Goal: Book appointment/travel/reservation

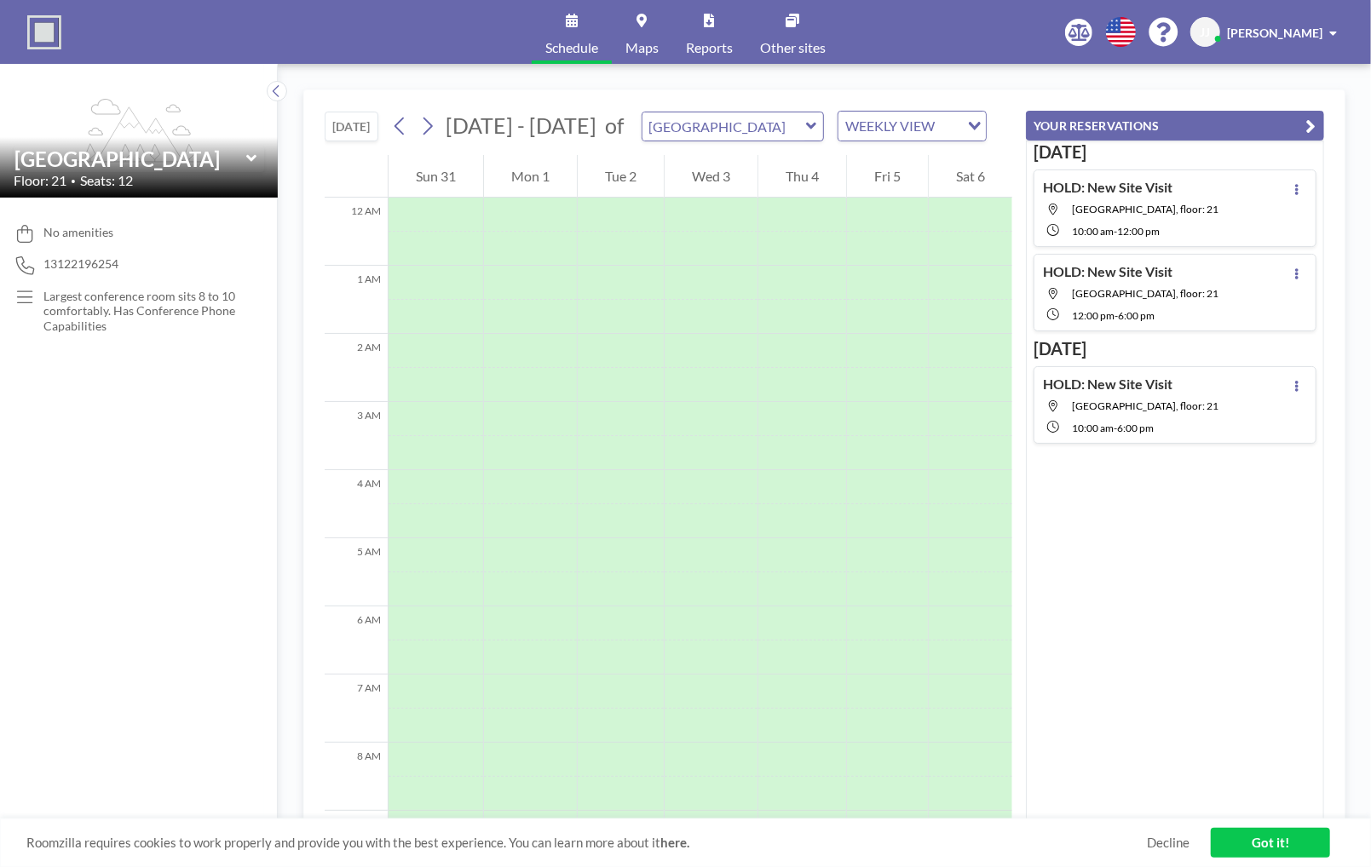
scroll to position [407, 0]
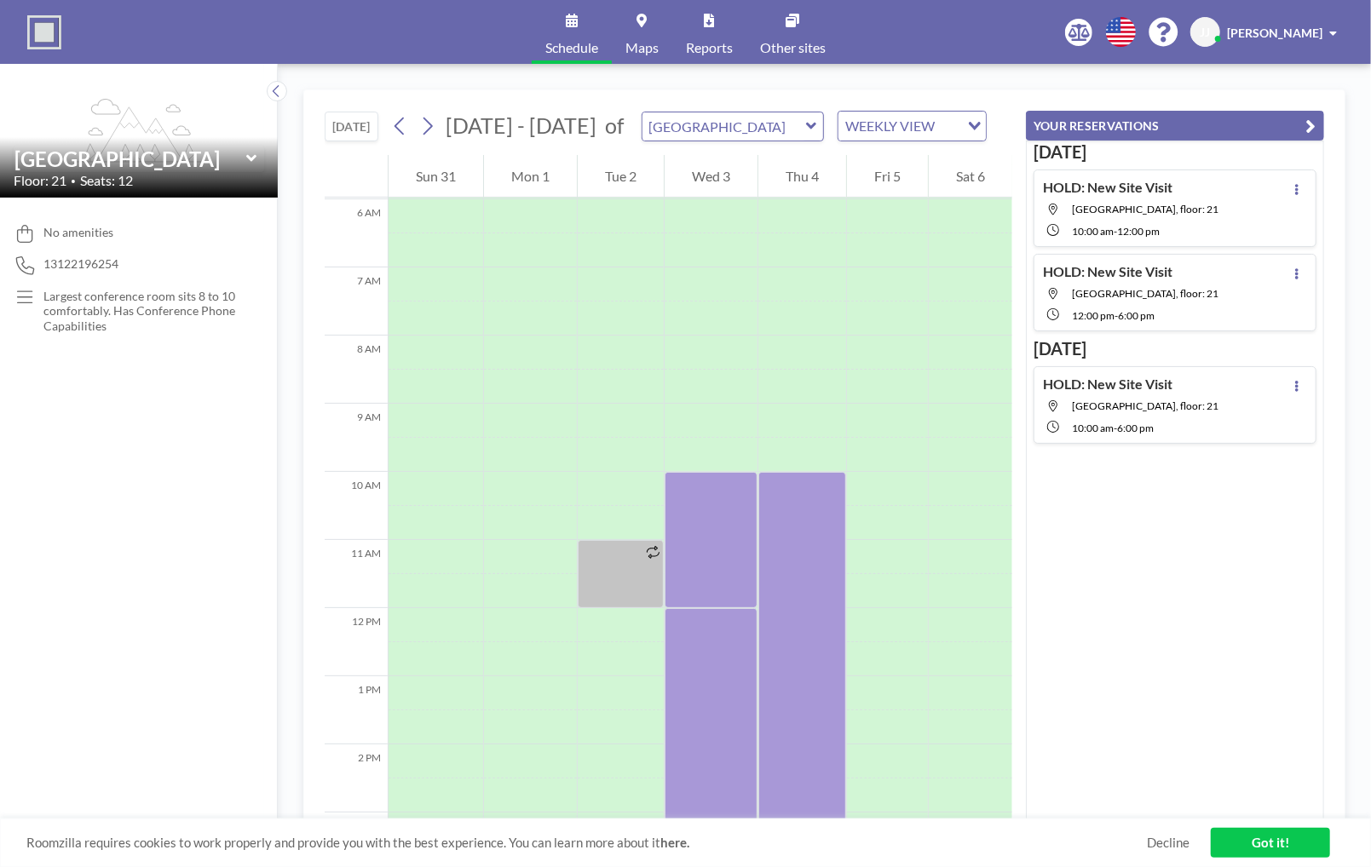
click at [859, 127] on div "WEEKLY VIEW" at bounding box center [898, 125] width 121 height 26
click at [860, 149] on li "DAILY VIEW" at bounding box center [899, 155] width 147 height 25
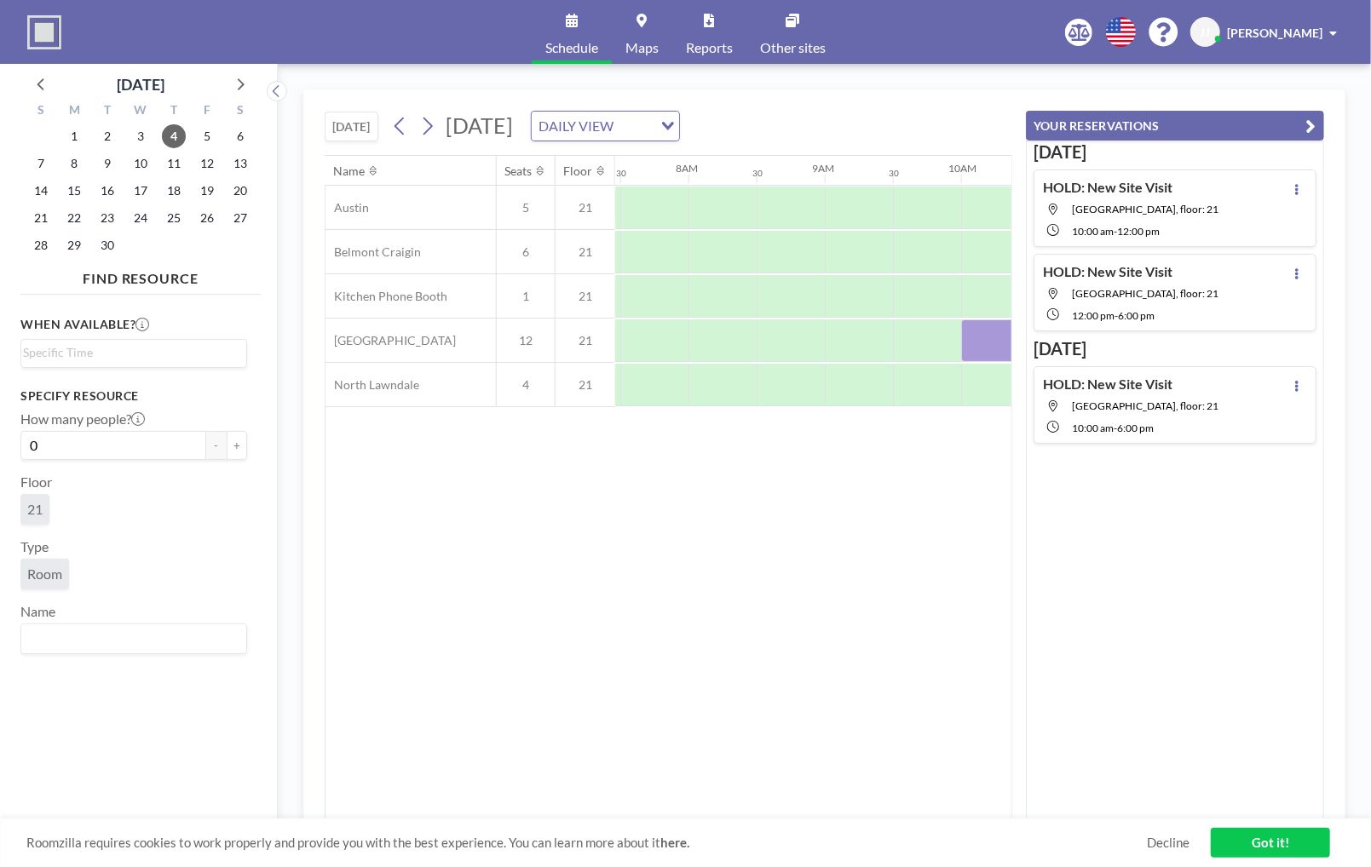
scroll to position [0, 1022]
click at [403, 118] on icon at bounding box center [400, 126] width 16 height 26
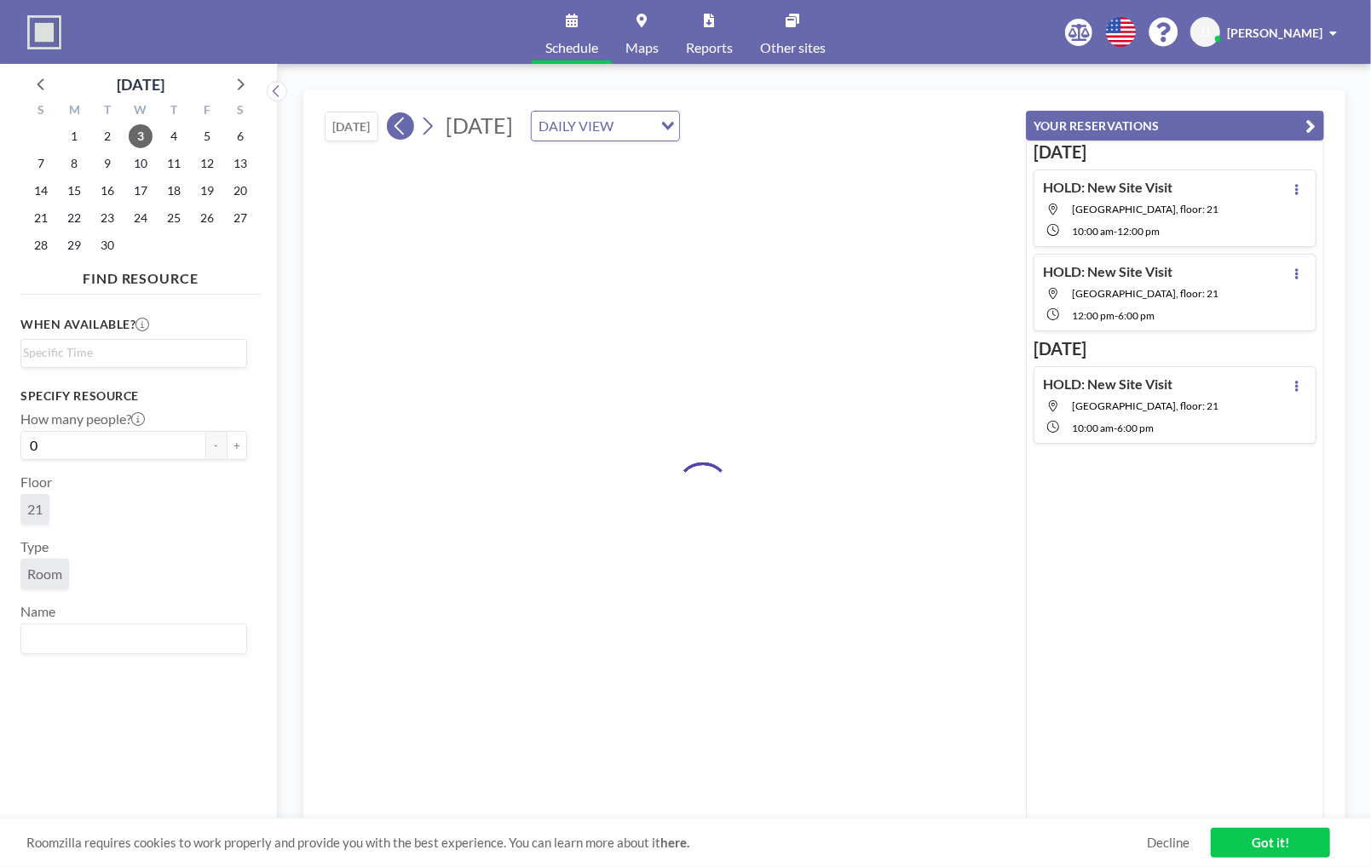
click at [403, 118] on icon at bounding box center [400, 126] width 16 height 26
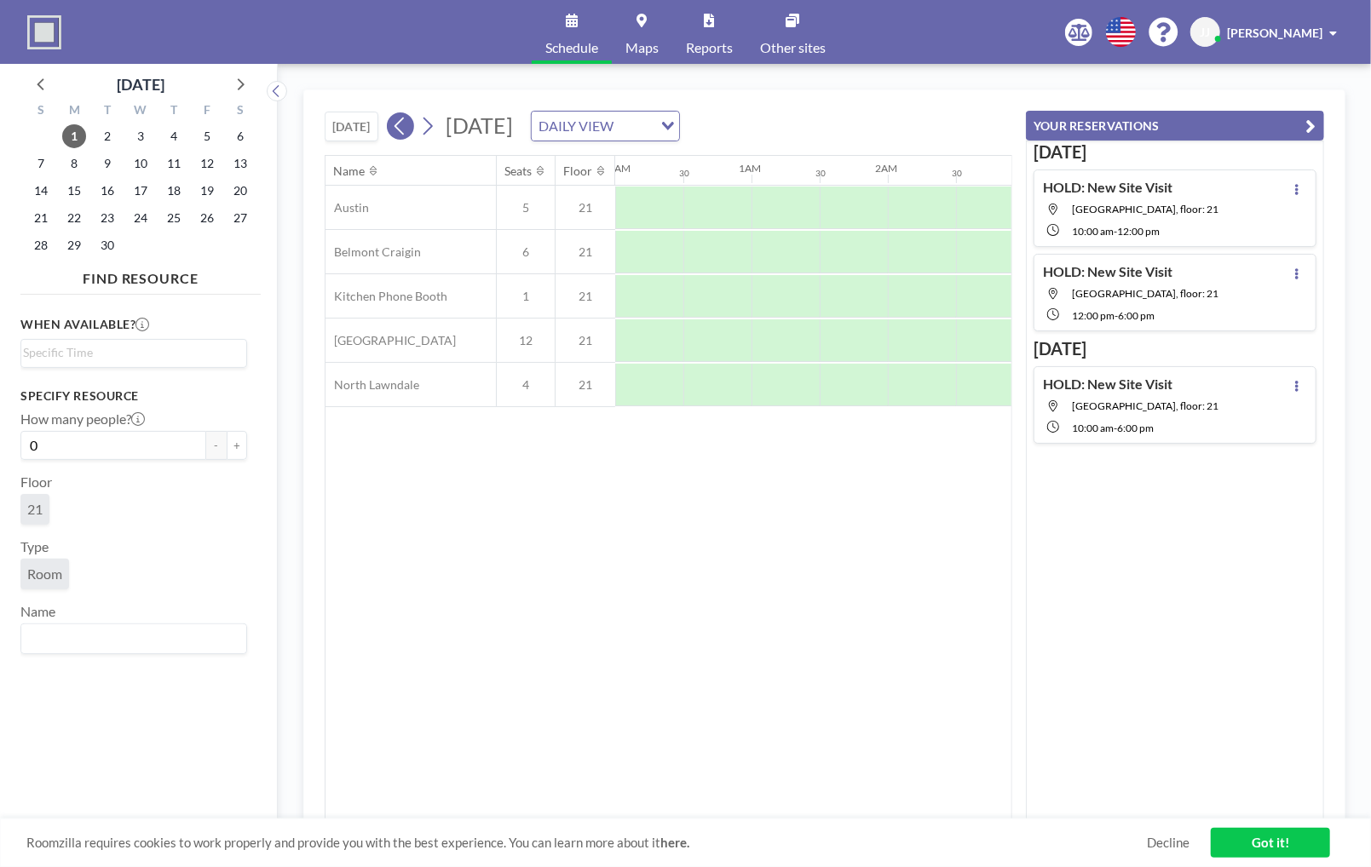
scroll to position [0, 0]
click at [403, 118] on icon at bounding box center [400, 126] width 16 height 26
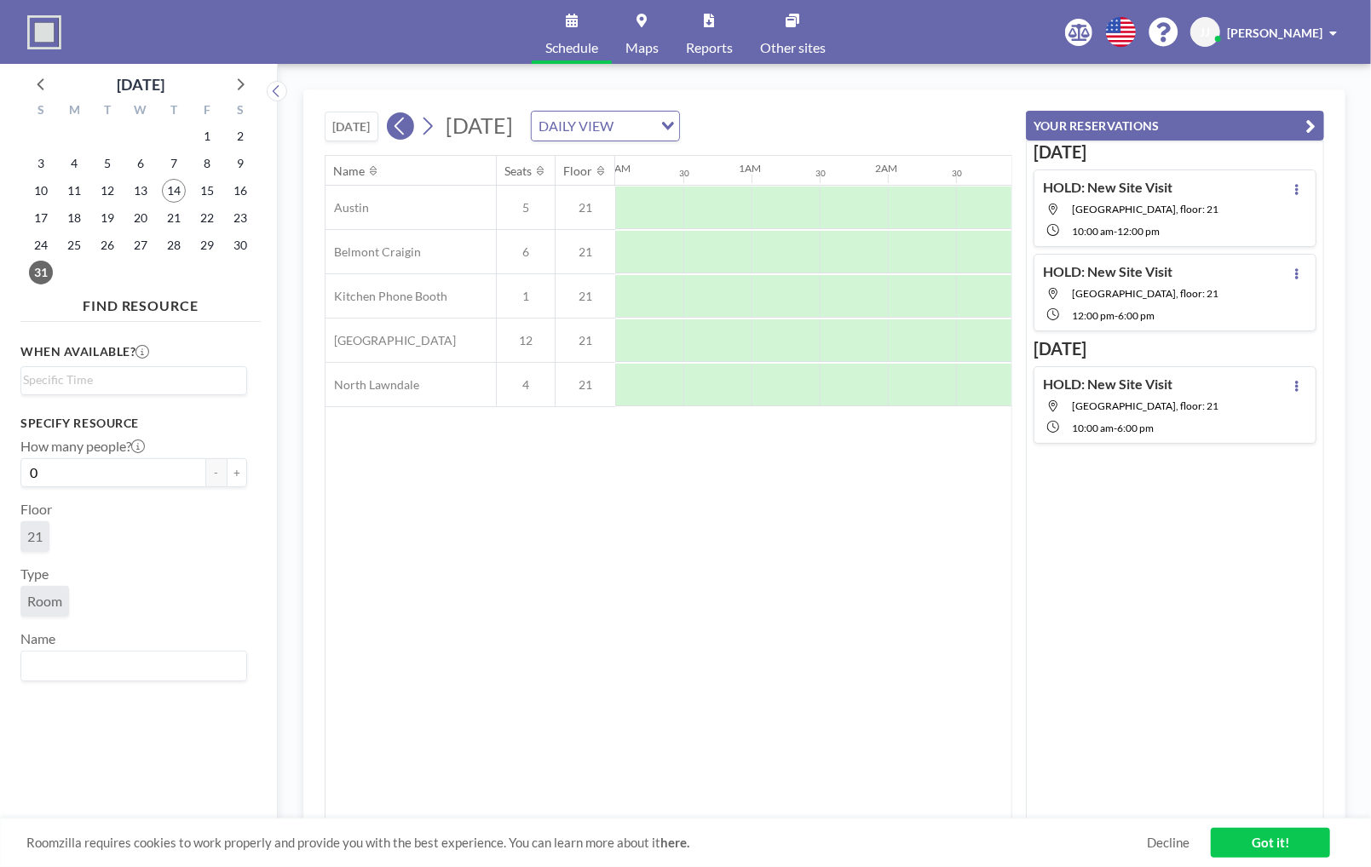
click at [403, 118] on icon at bounding box center [400, 126] width 16 height 26
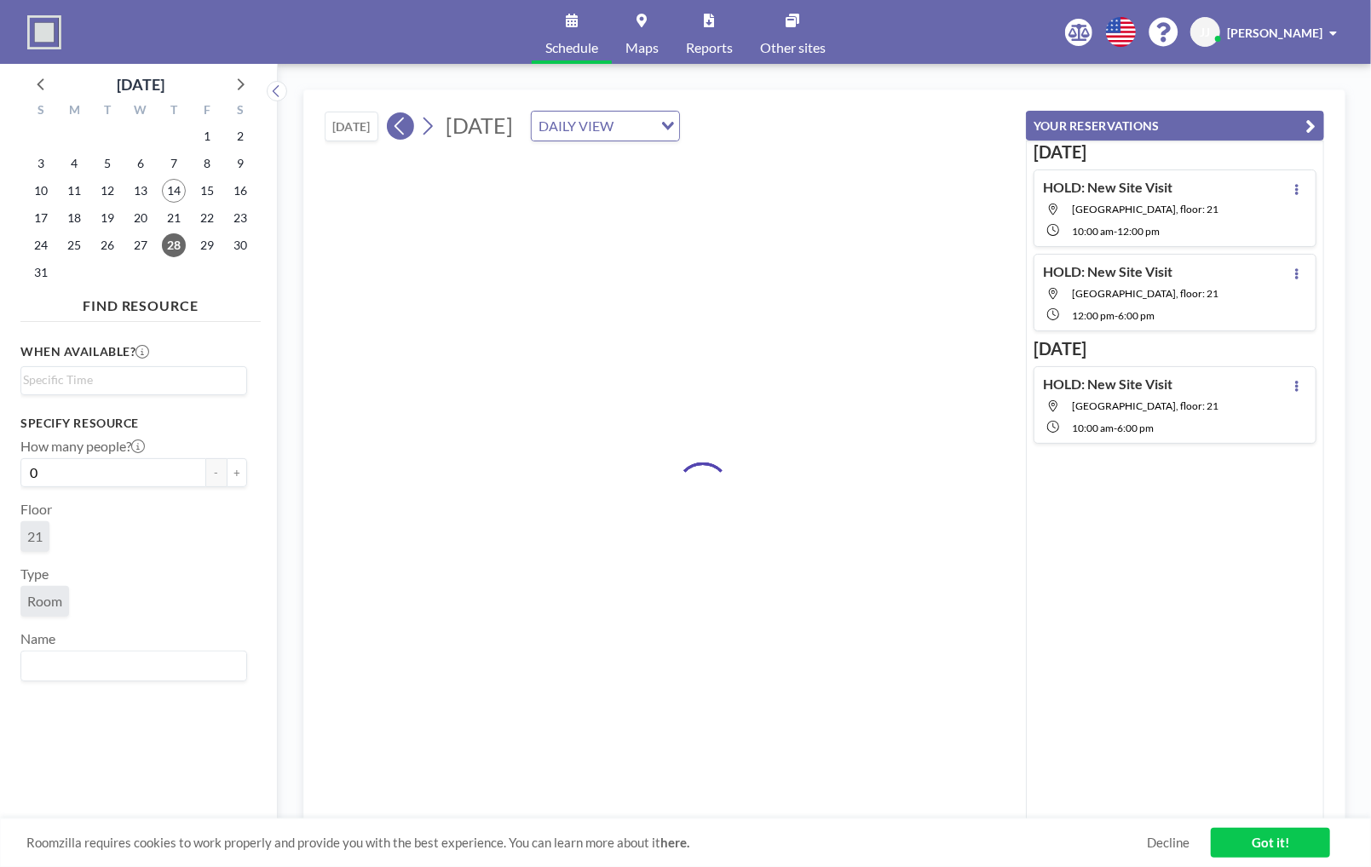
click at [403, 118] on icon at bounding box center [400, 126] width 16 height 26
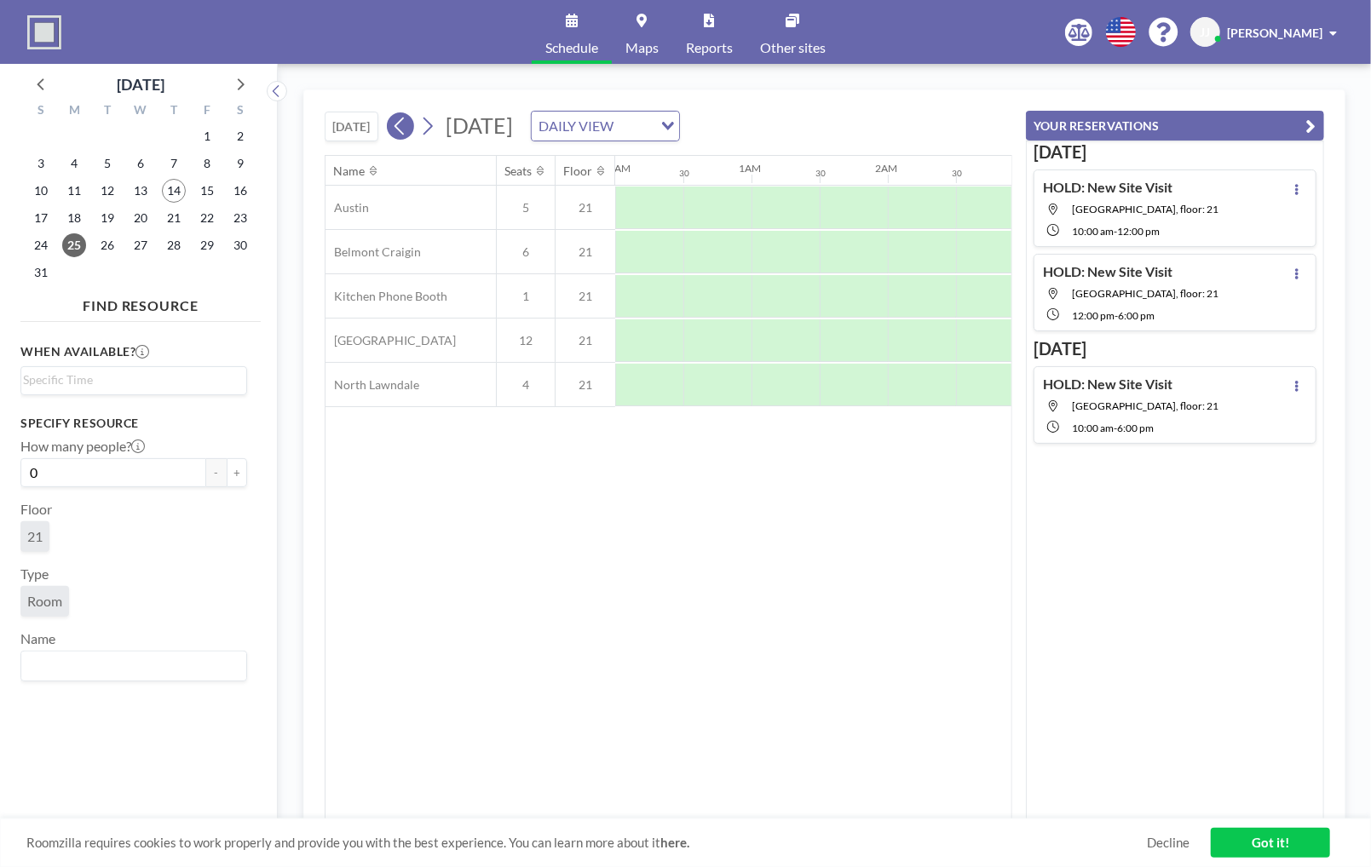
click at [403, 118] on icon at bounding box center [400, 126] width 16 height 26
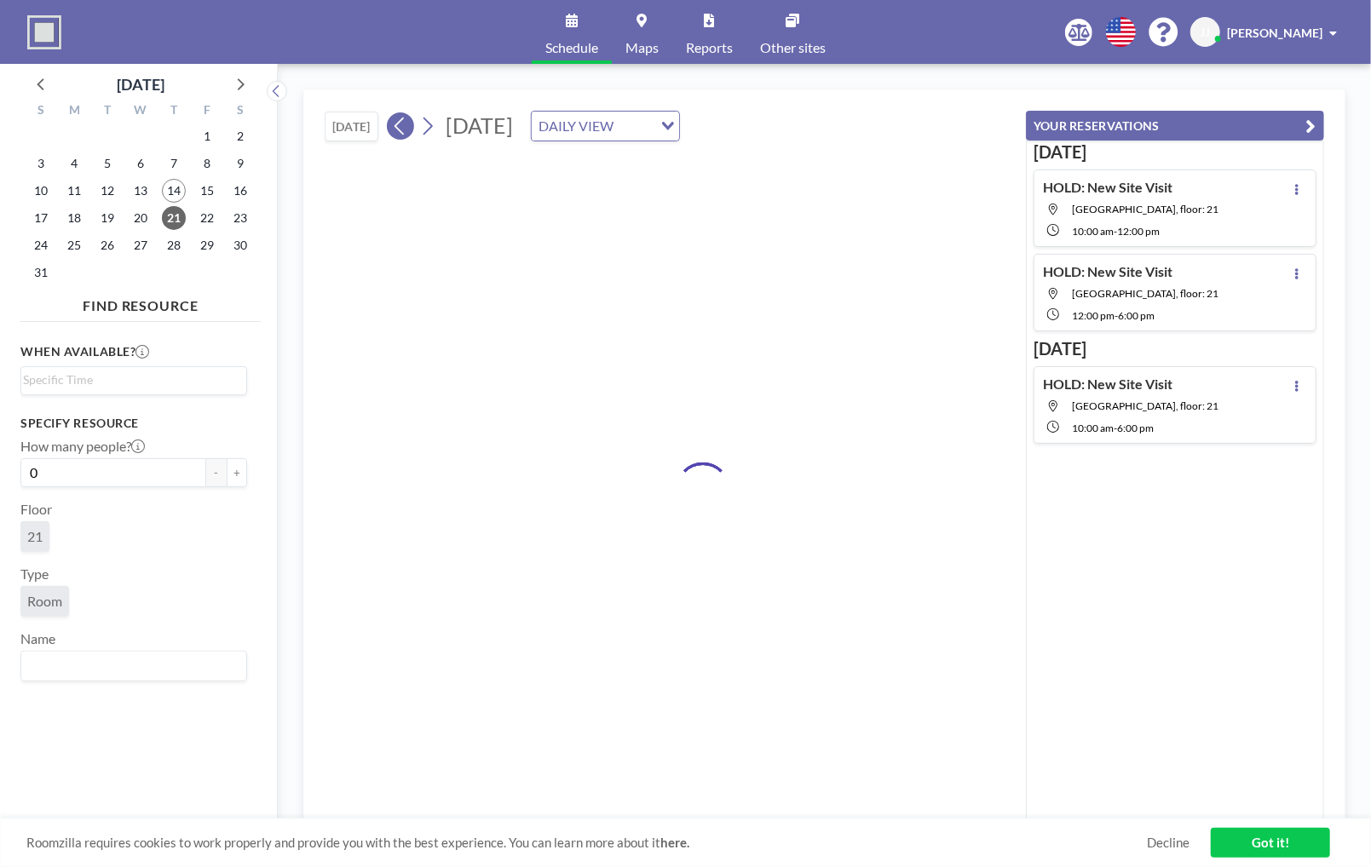
click at [403, 118] on icon at bounding box center [400, 126] width 16 height 26
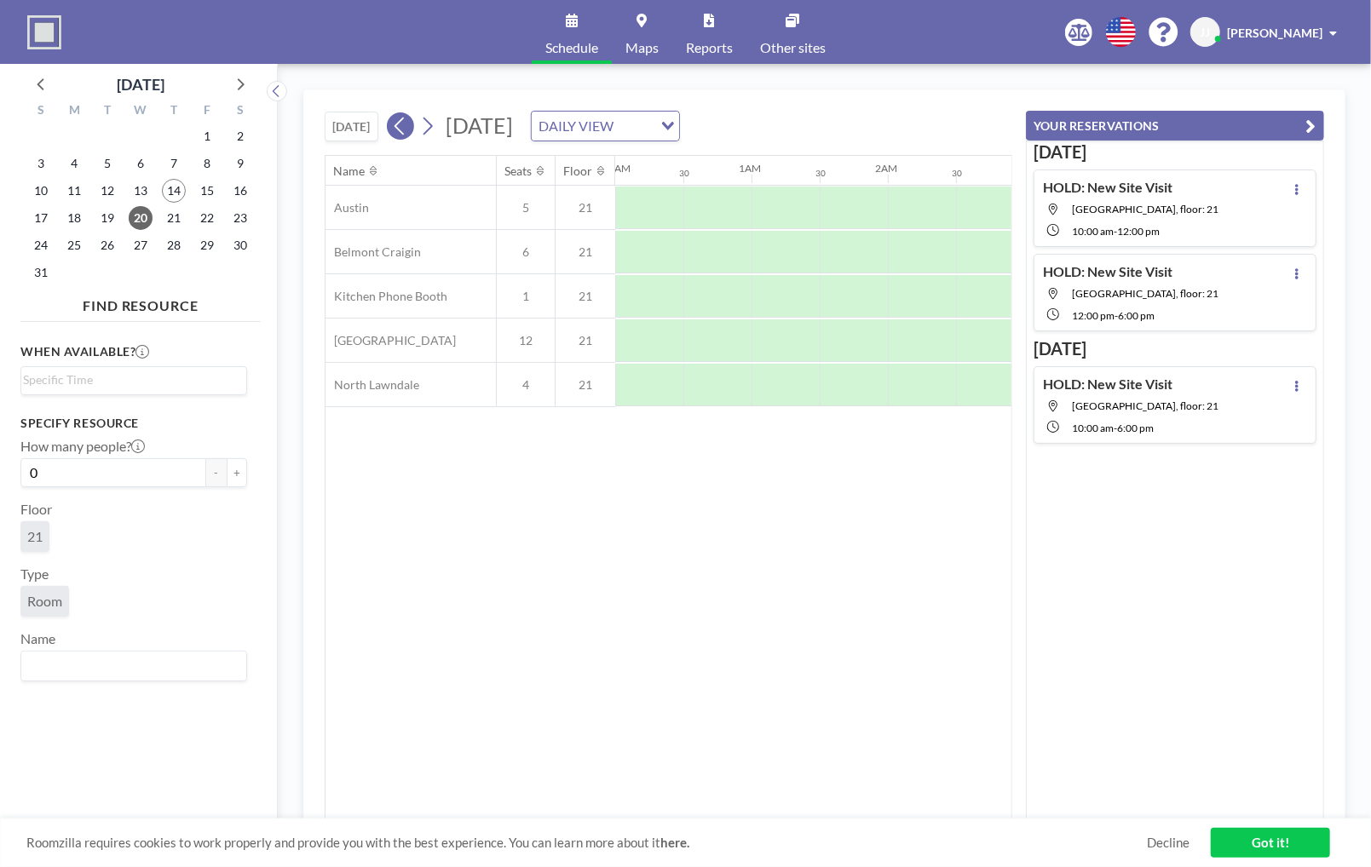
click at [403, 118] on icon at bounding box center [400, 126] width 16 height 26
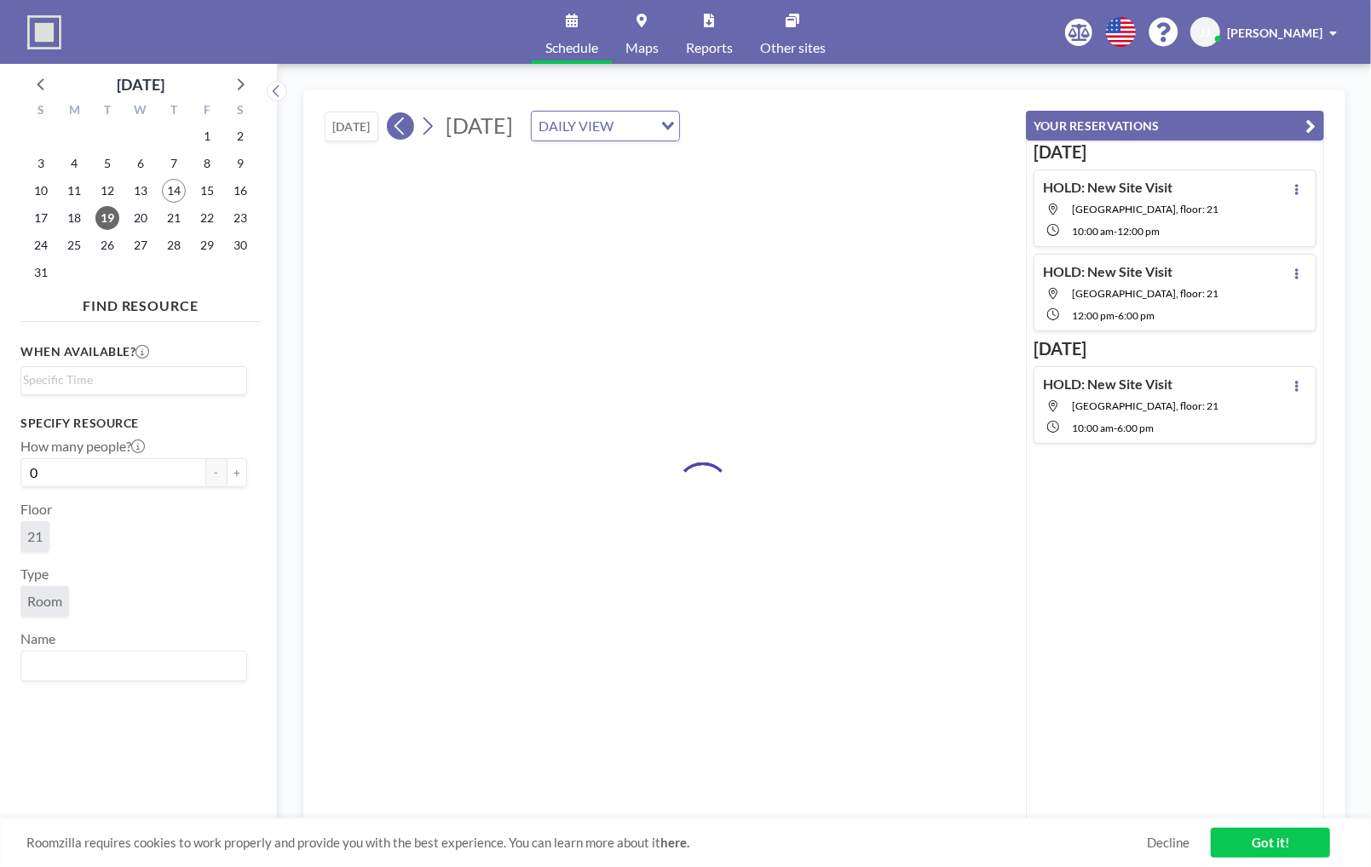
click at [403, 118] on icon at bounding box center [400, 126] width 16 height 26
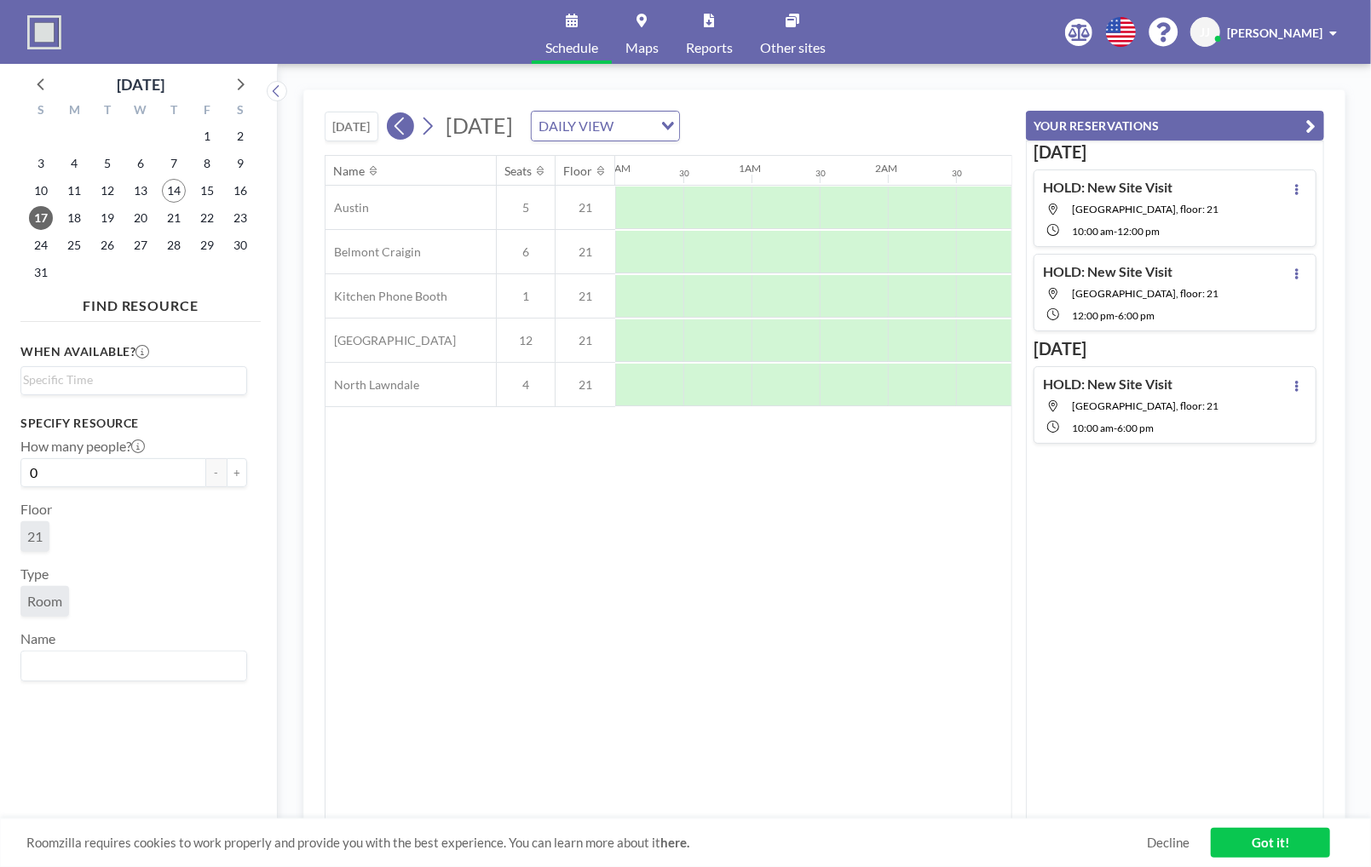
scroll to position [0, 635]
click at [403, 118] on icon at bounding box center [400, 126] width 16 height 26
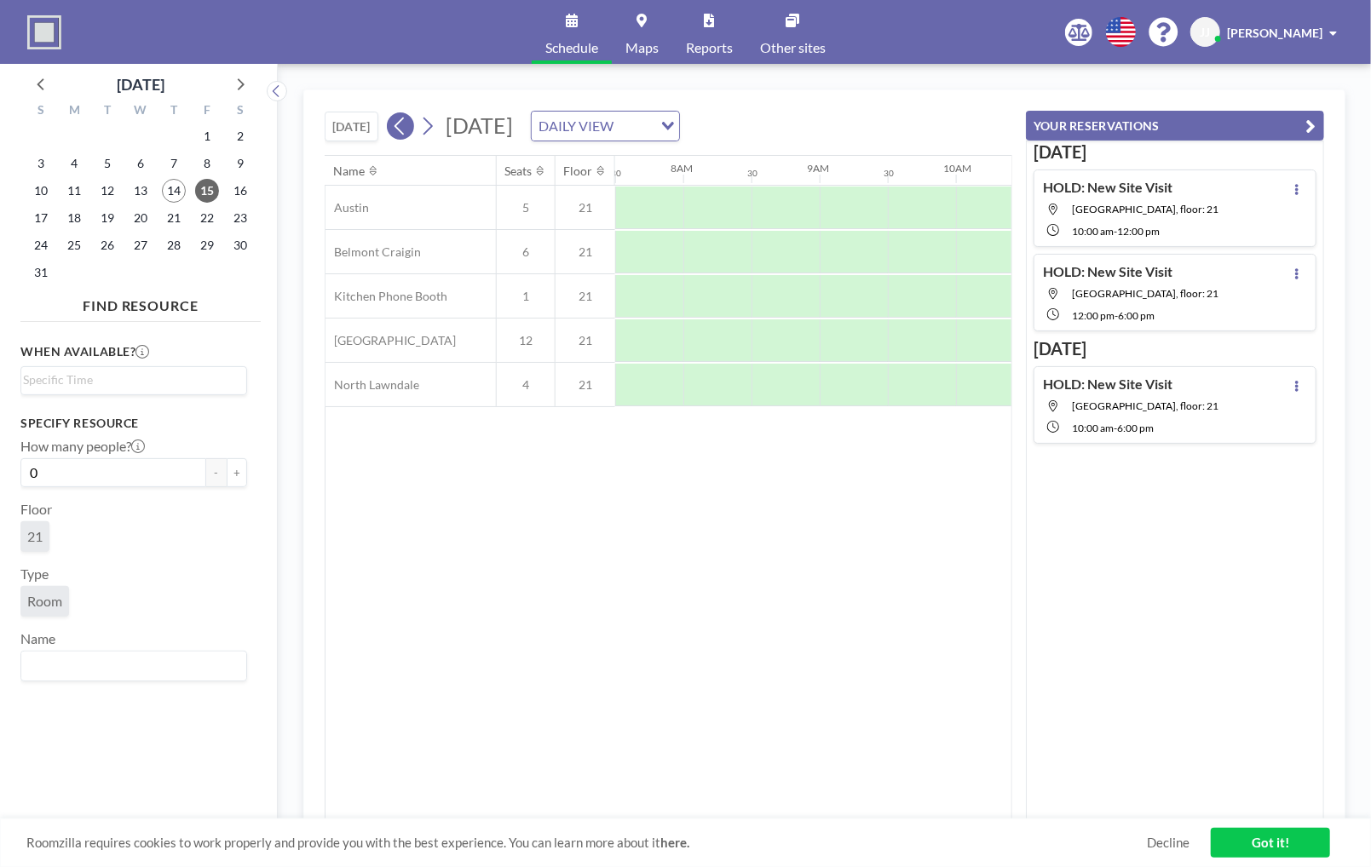
click at [403, 118] on icon at bounding box center [400, 126] width 16 height 26
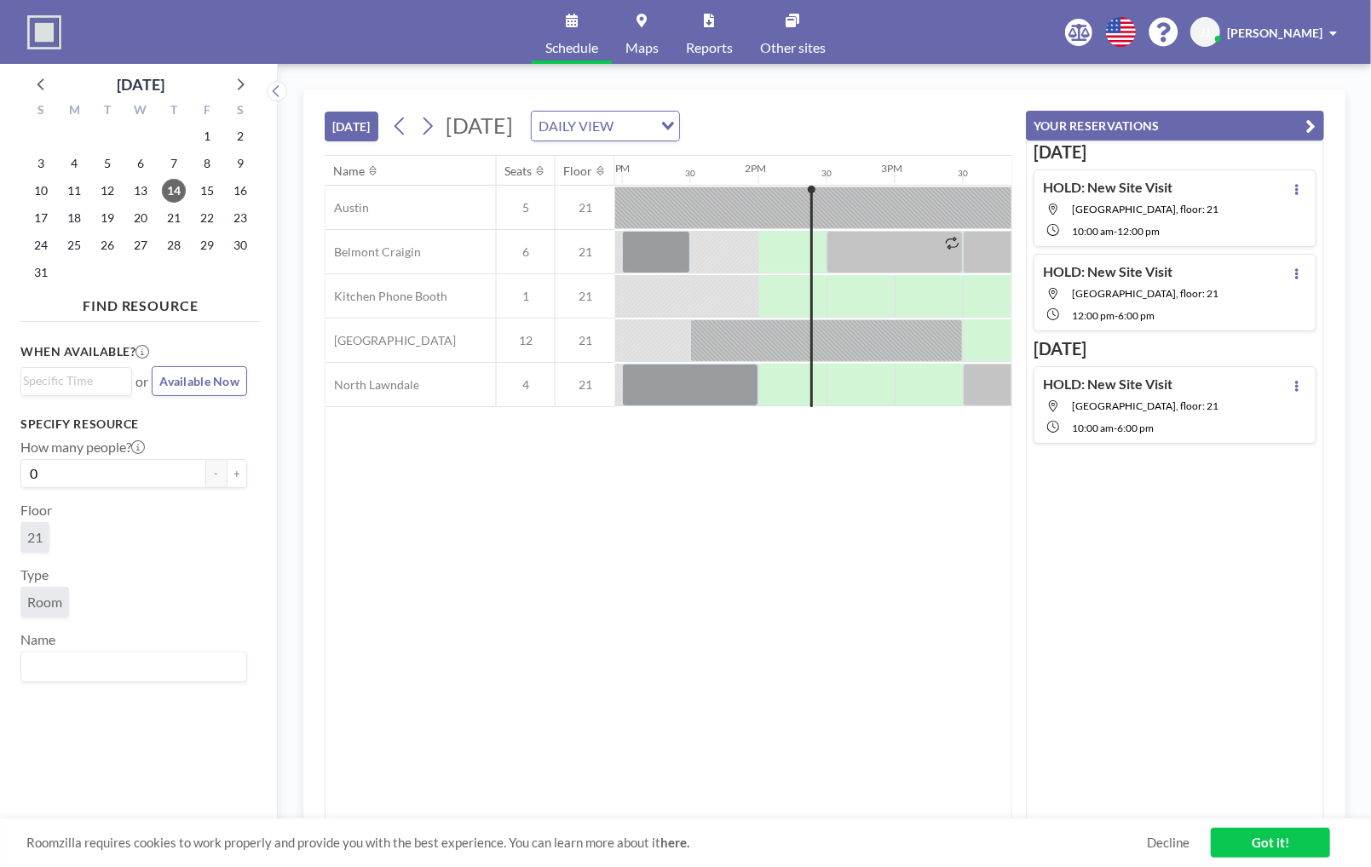
scroll to position [0, 1840]
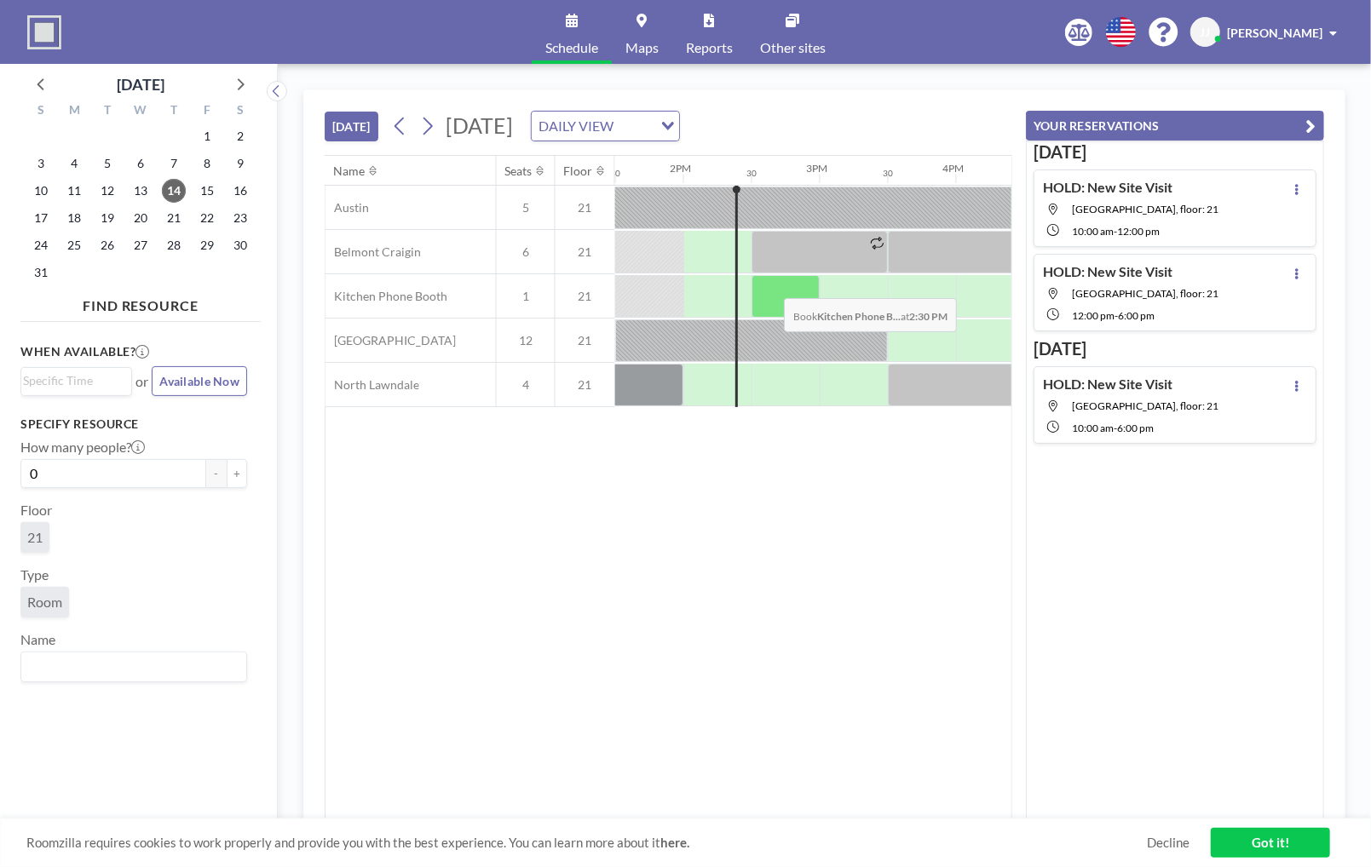
click at [771, 284] on div at bounding box center [785, 296] width 68 height 43
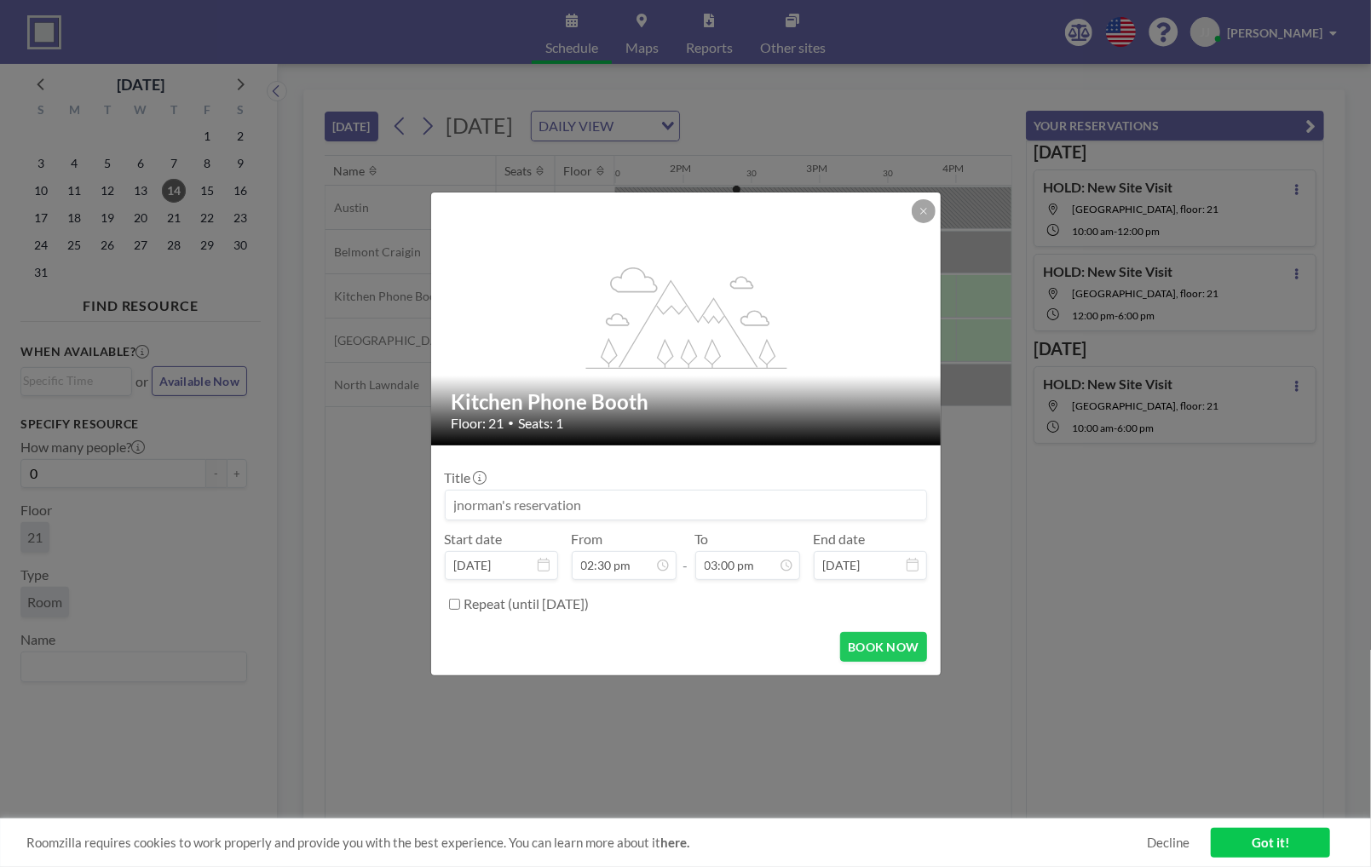
click at [570, 508] on input at bounding box center [686, 505] width 480 height 29
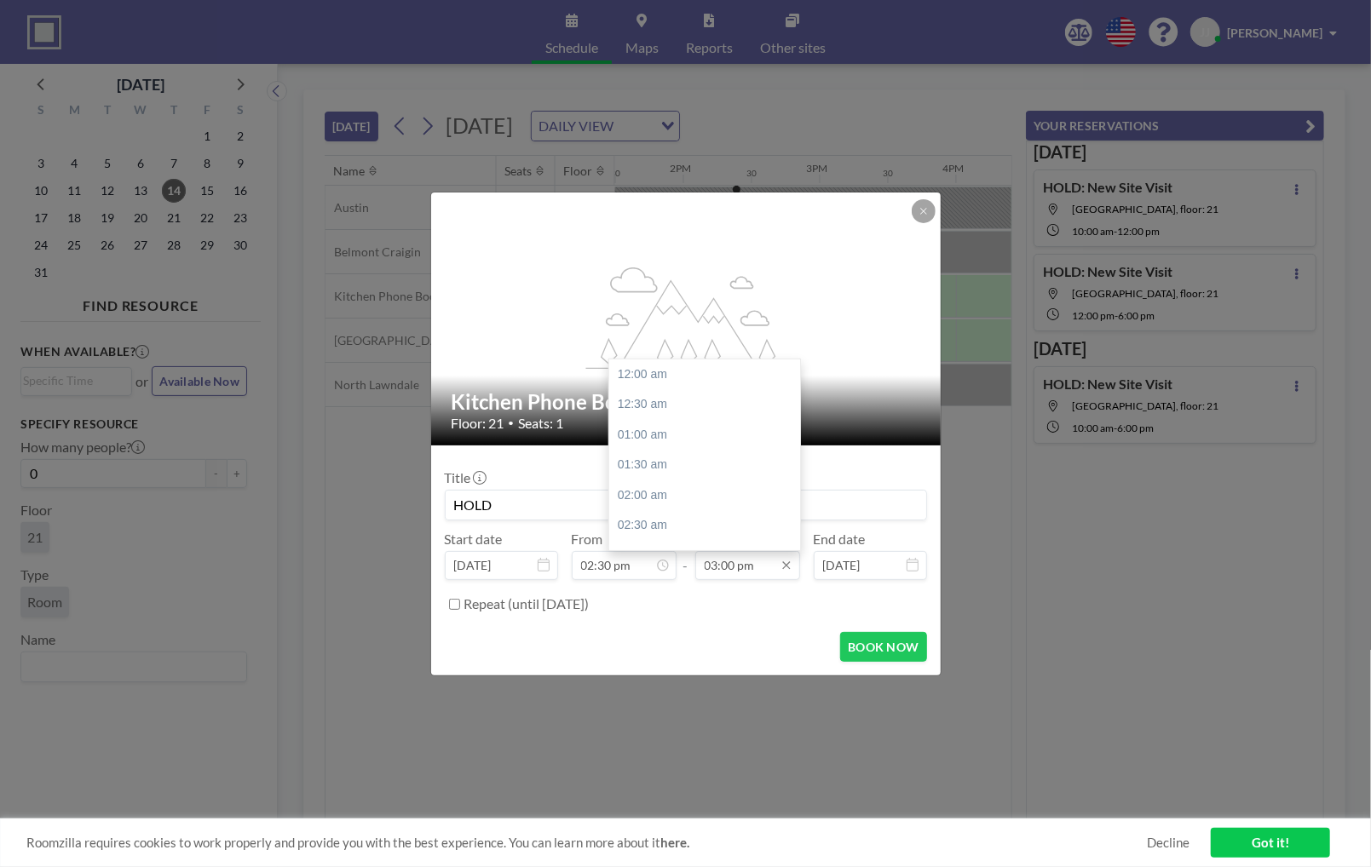
scroll to position [910, 0]
type input "HOLD"
click at [665, 413] on div "03:30 pm" at bounding box center [708, 404] width 199 height 31
type input "03:30 pm"
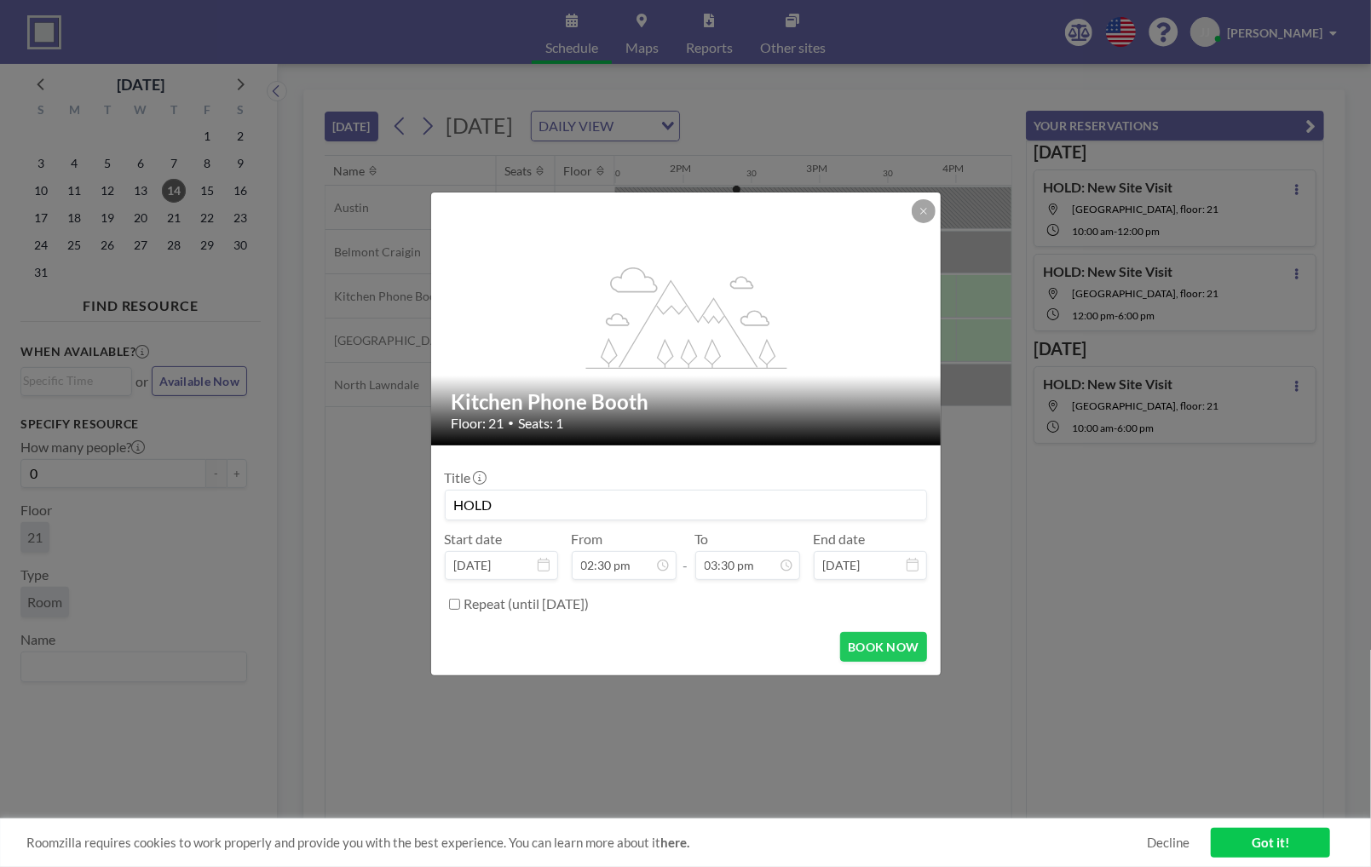
click at [885, 663] on form "Title HOLD Start date [DATE] From 02:30 pm - To 03:30 pm End date [DATE] Repeat…" at bounding box center [685, 561] width 509 height 230
click at [868, 641] on button "BOOK NOW" at bounding box center [883, 647] width 86 height 30
